Goal: Browse casually

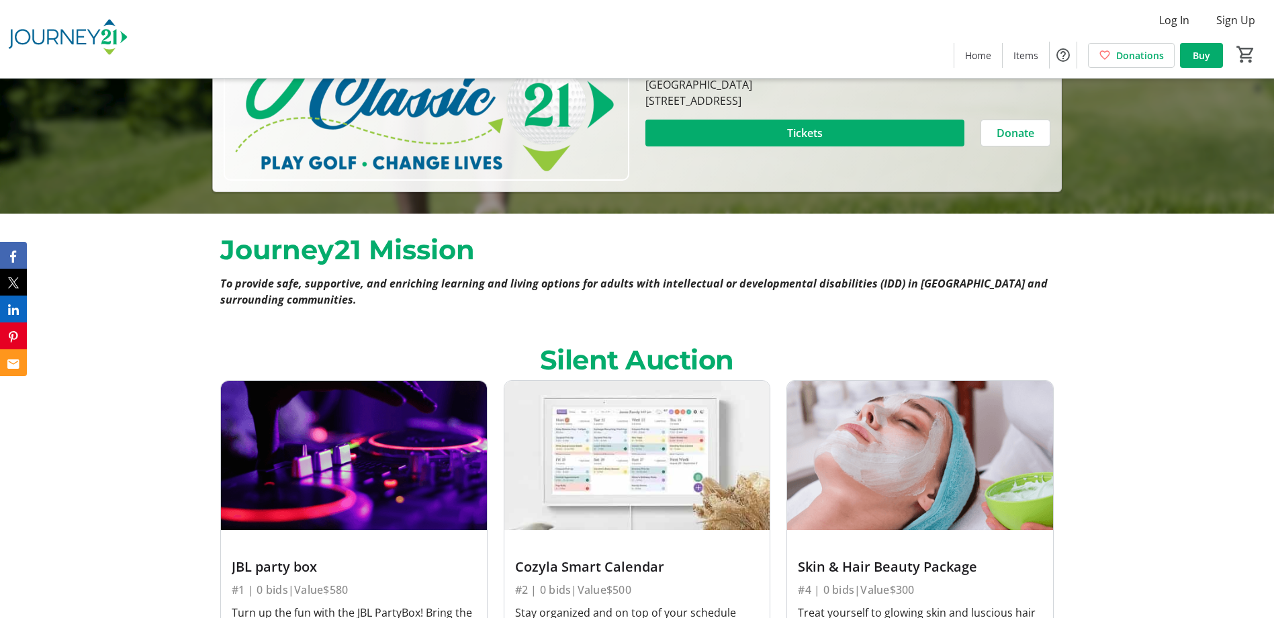
scroll to position [201, 0]
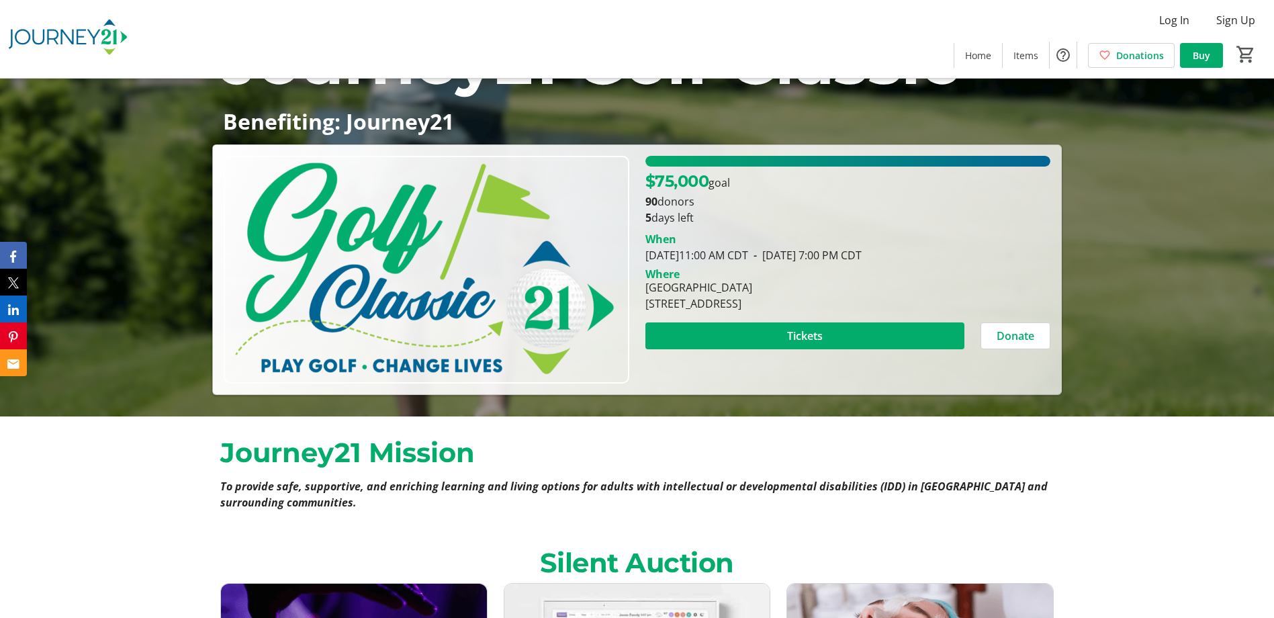
drag, startPoint x: 949, startPoint y: 308, endPoint x: 1028, endPoint y: 284, distance: 82.8
click at [1049, 297] on div "Ironwood Golf Course W270N6166 Moraine Drive, Sussex, WI 53089" at bounding box center [847, 295] width 421 height 32
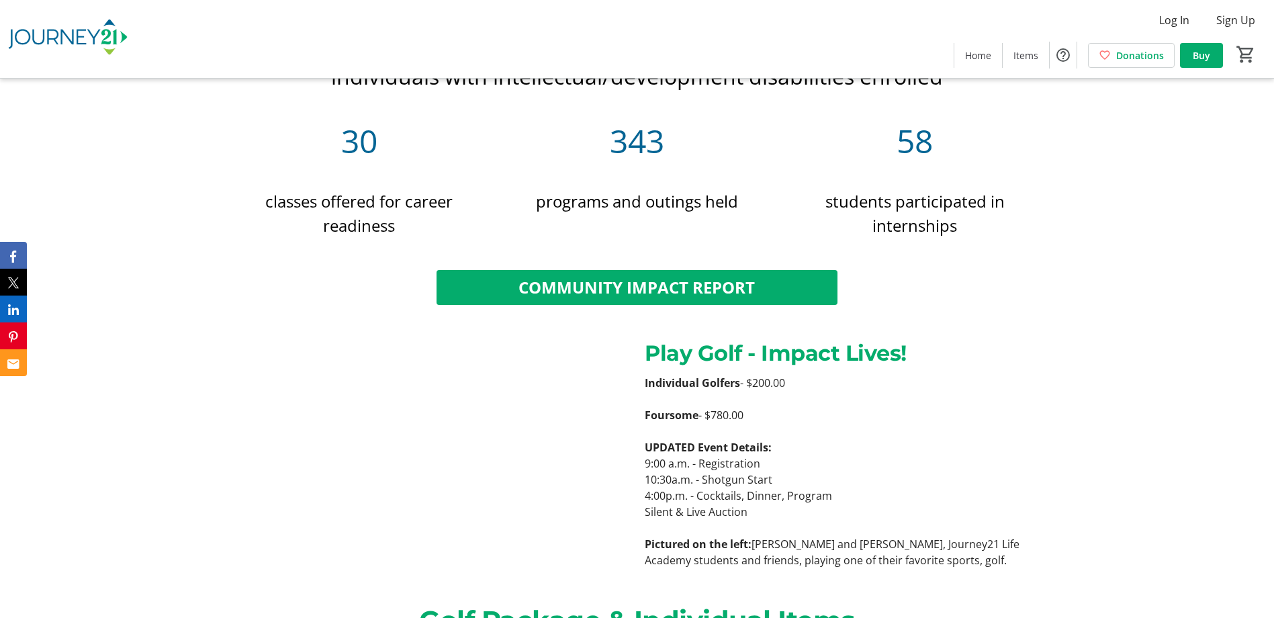
scroll to position [1880, 0]
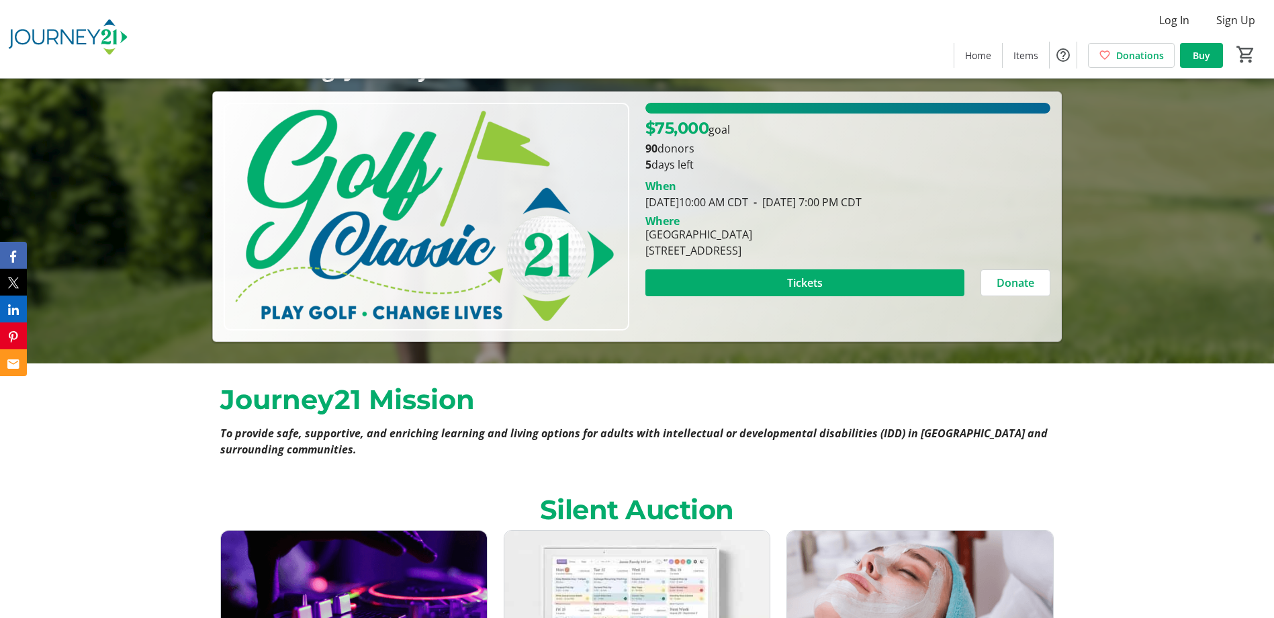
scroll to position [67, 0]
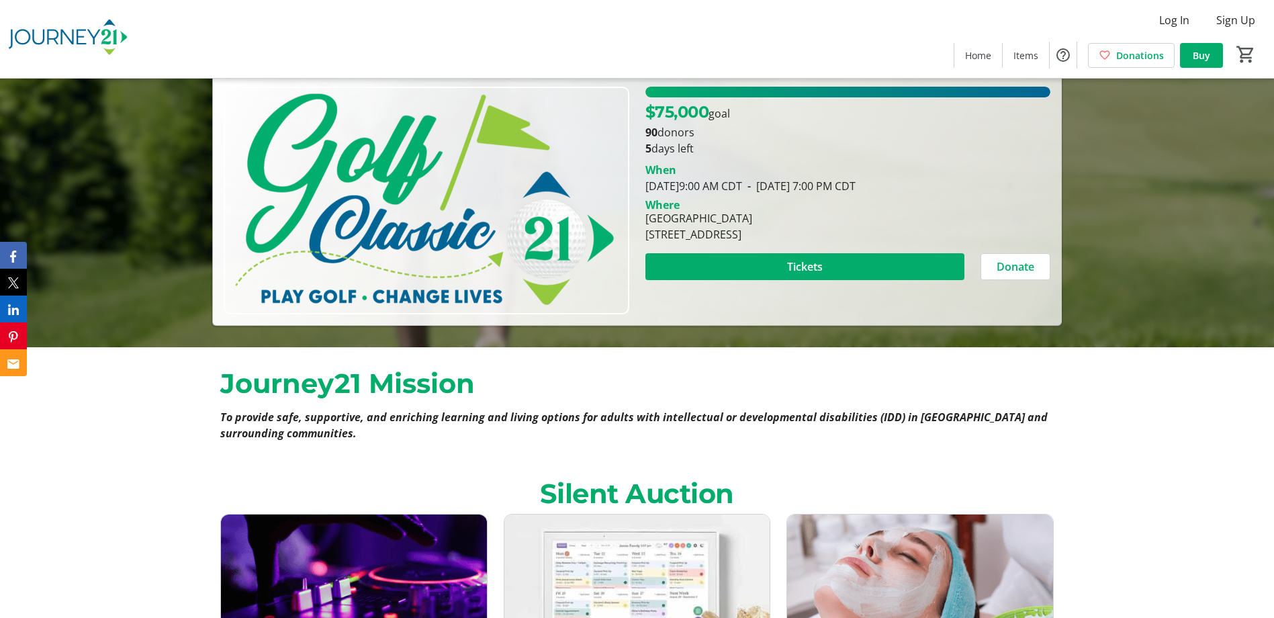
scroll to position [269, 0]
